Goal: Information Seeking & Learning: Learn about a topic

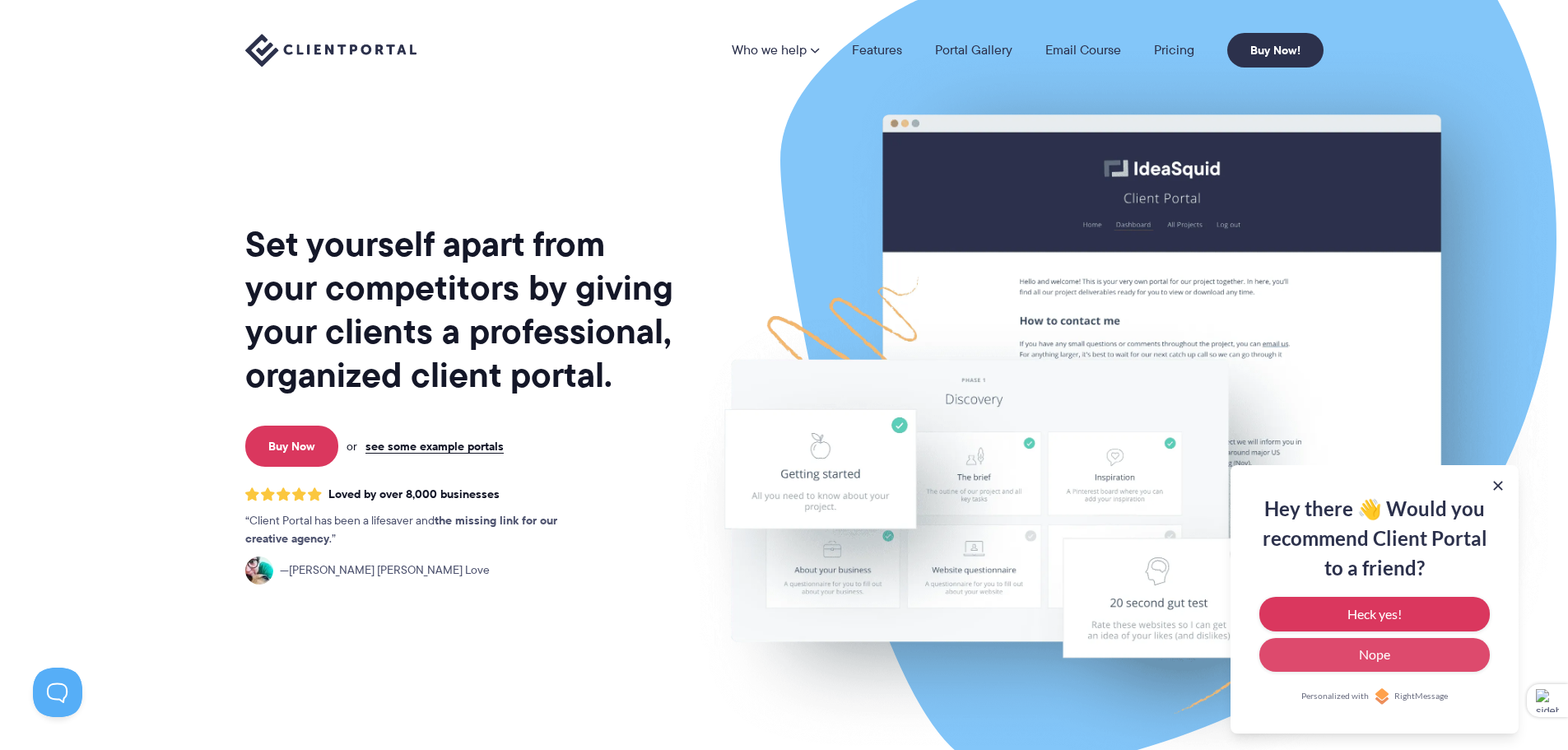
click at [1346, 612] on button "Heck yes!" at bounding box center [1375, 613] width 231 height 34
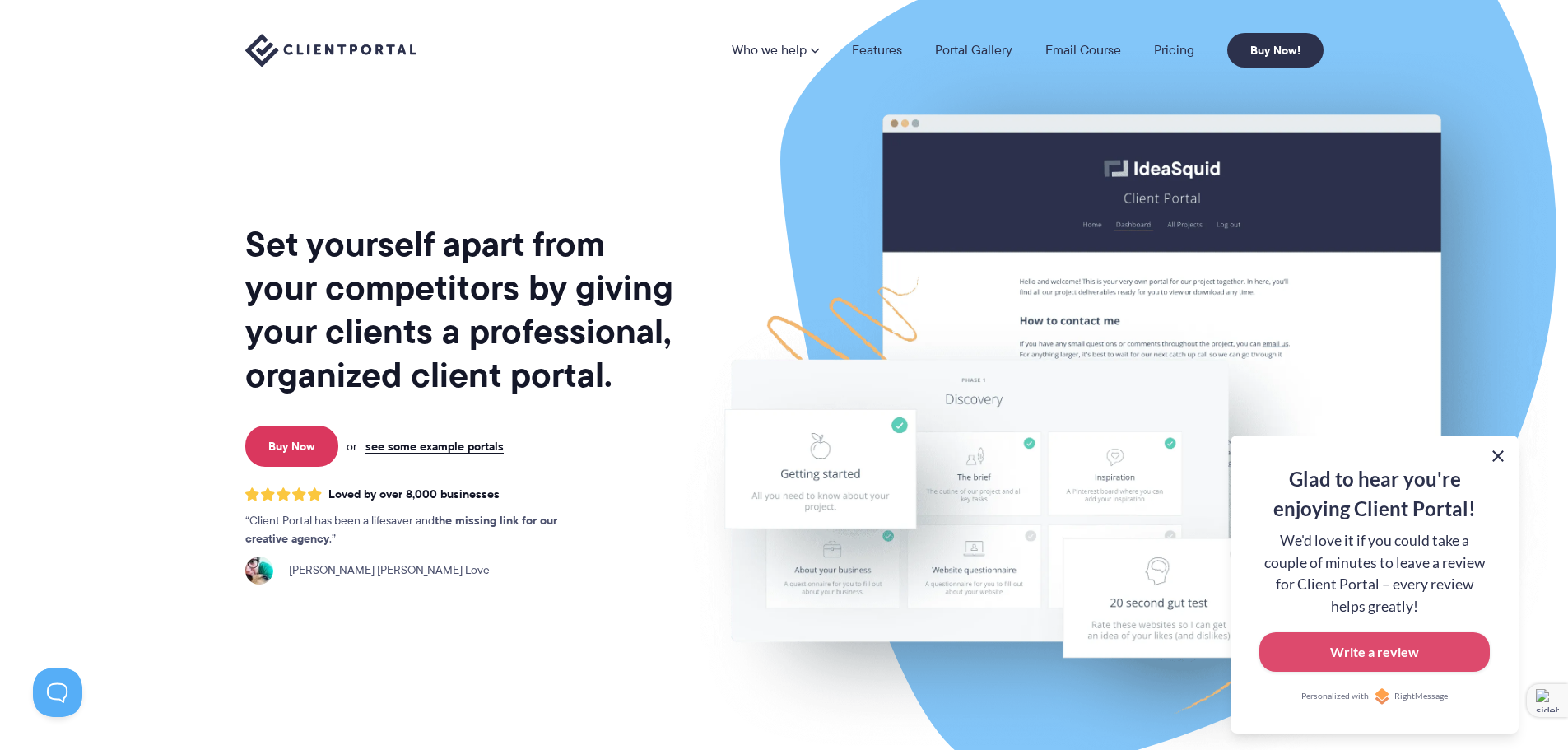
click at [1496, 456] on button at bounding box center [1498, 456] width 19 height 19
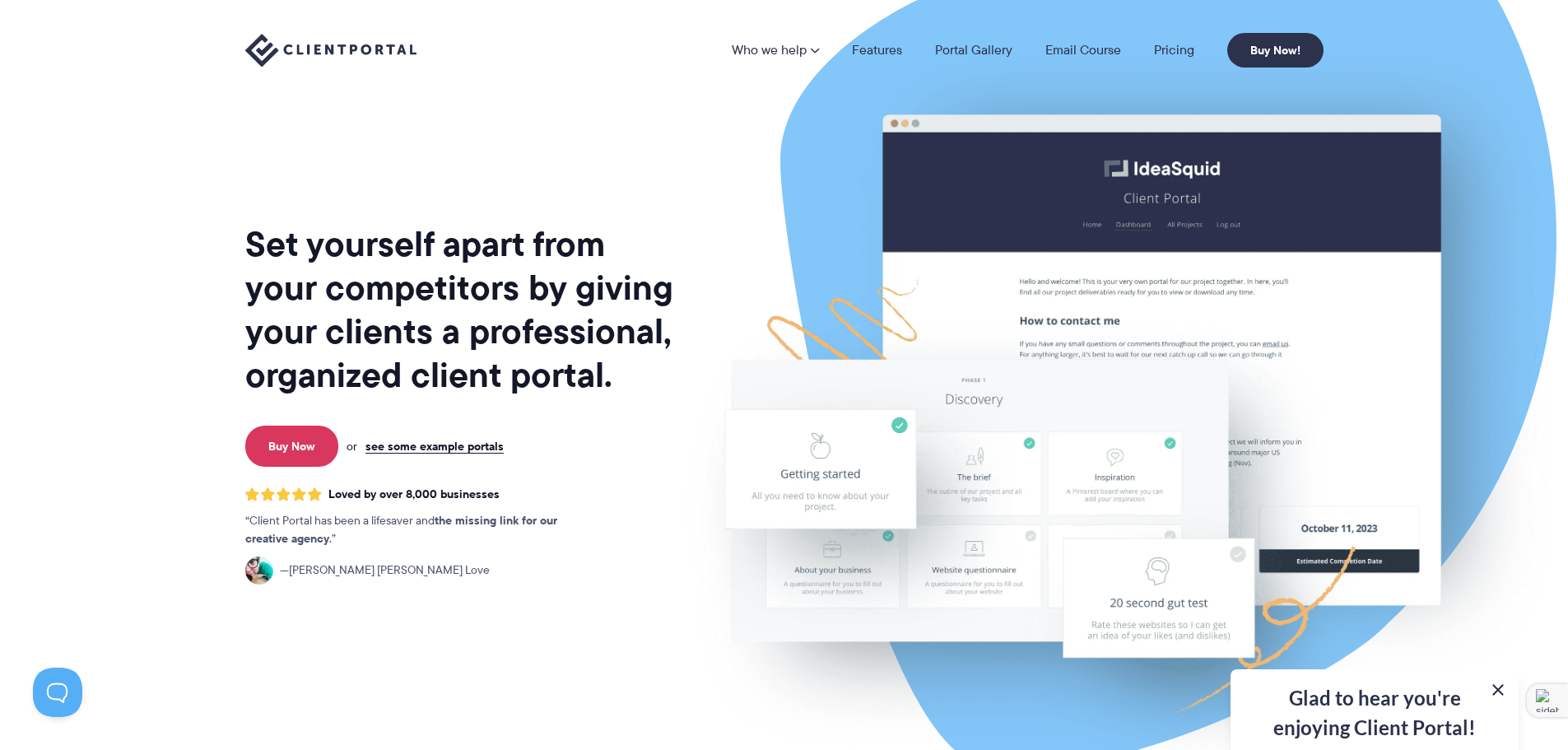
click at [1498, 687] on button at bounding box center [1498, 690] width 19 height 19
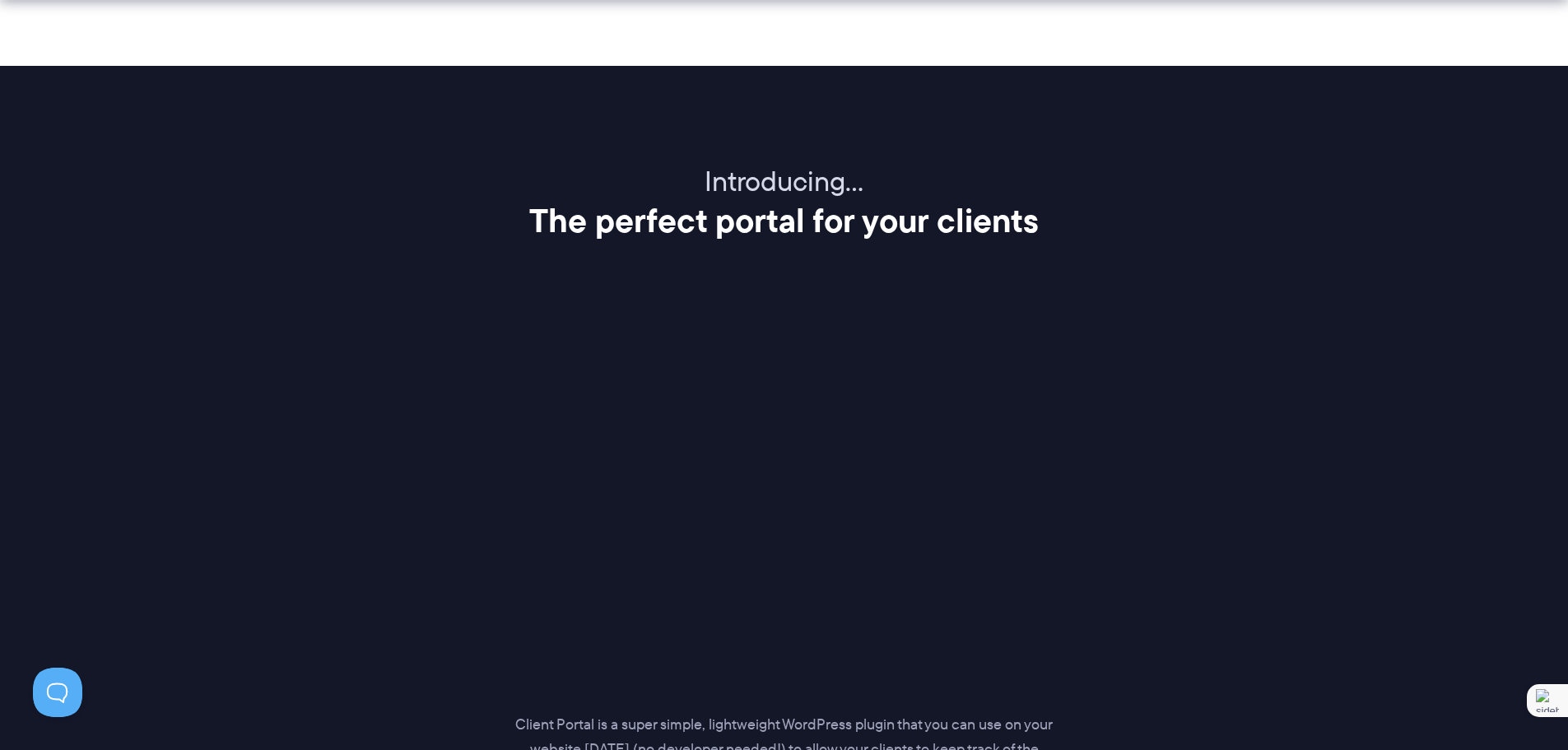
scroll to position [2140, 0]
